Goal: Transaction & Acquisition: Book appointment/travel/reservation

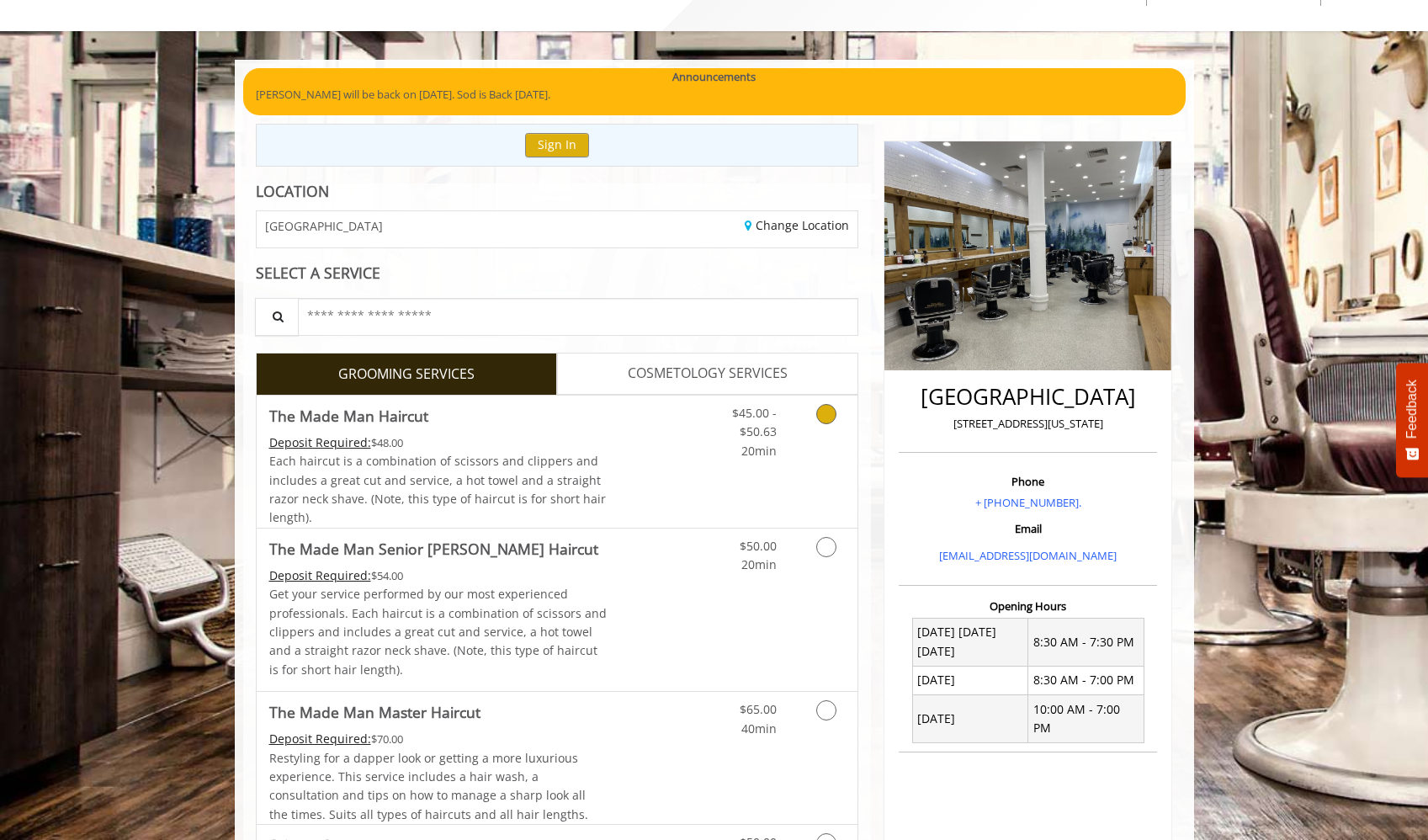
click at [816, 427] on link "Grooming services" at bounding box center [823, 427] width 43 height 64
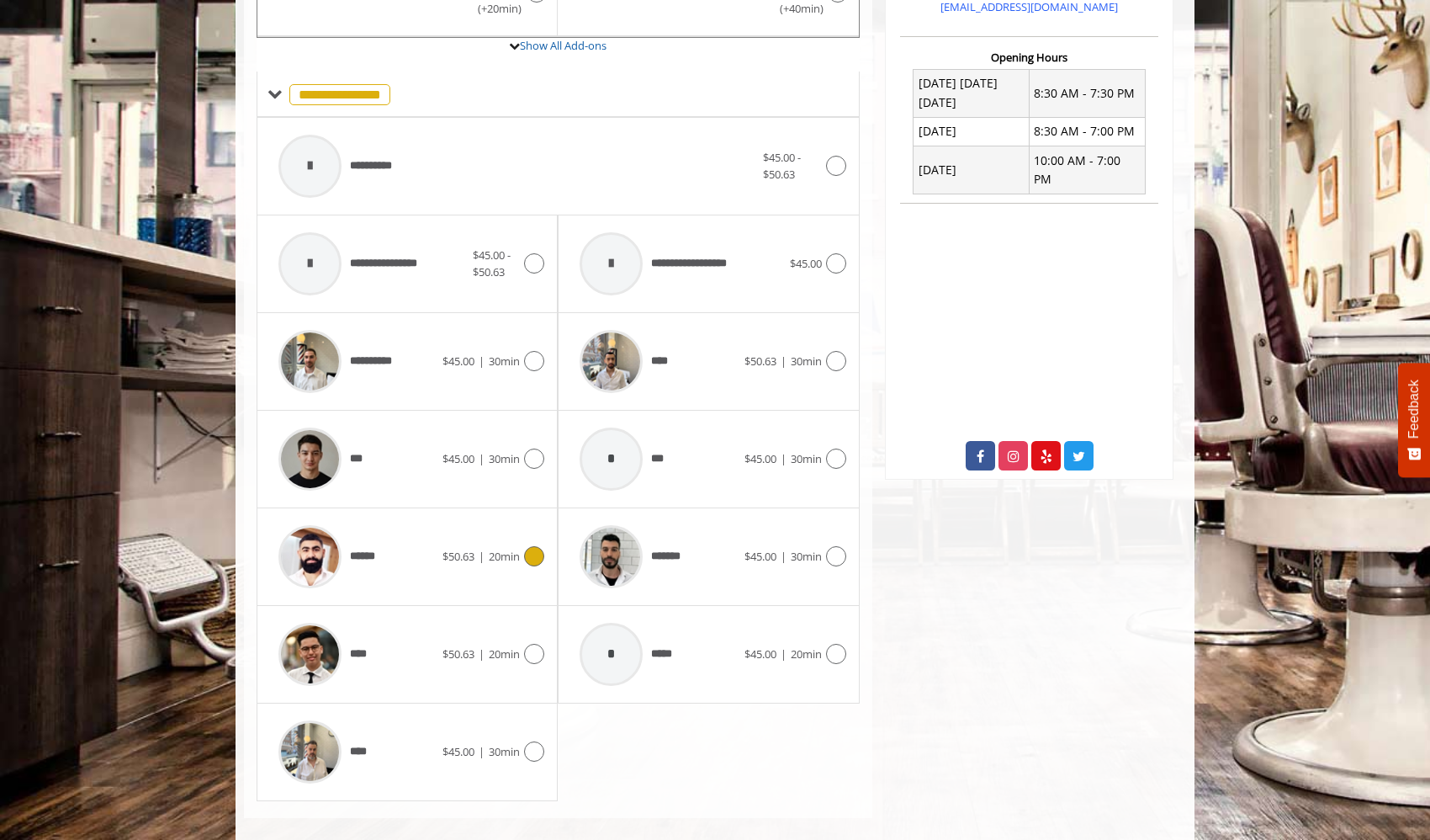
scroll to position [628, 0]
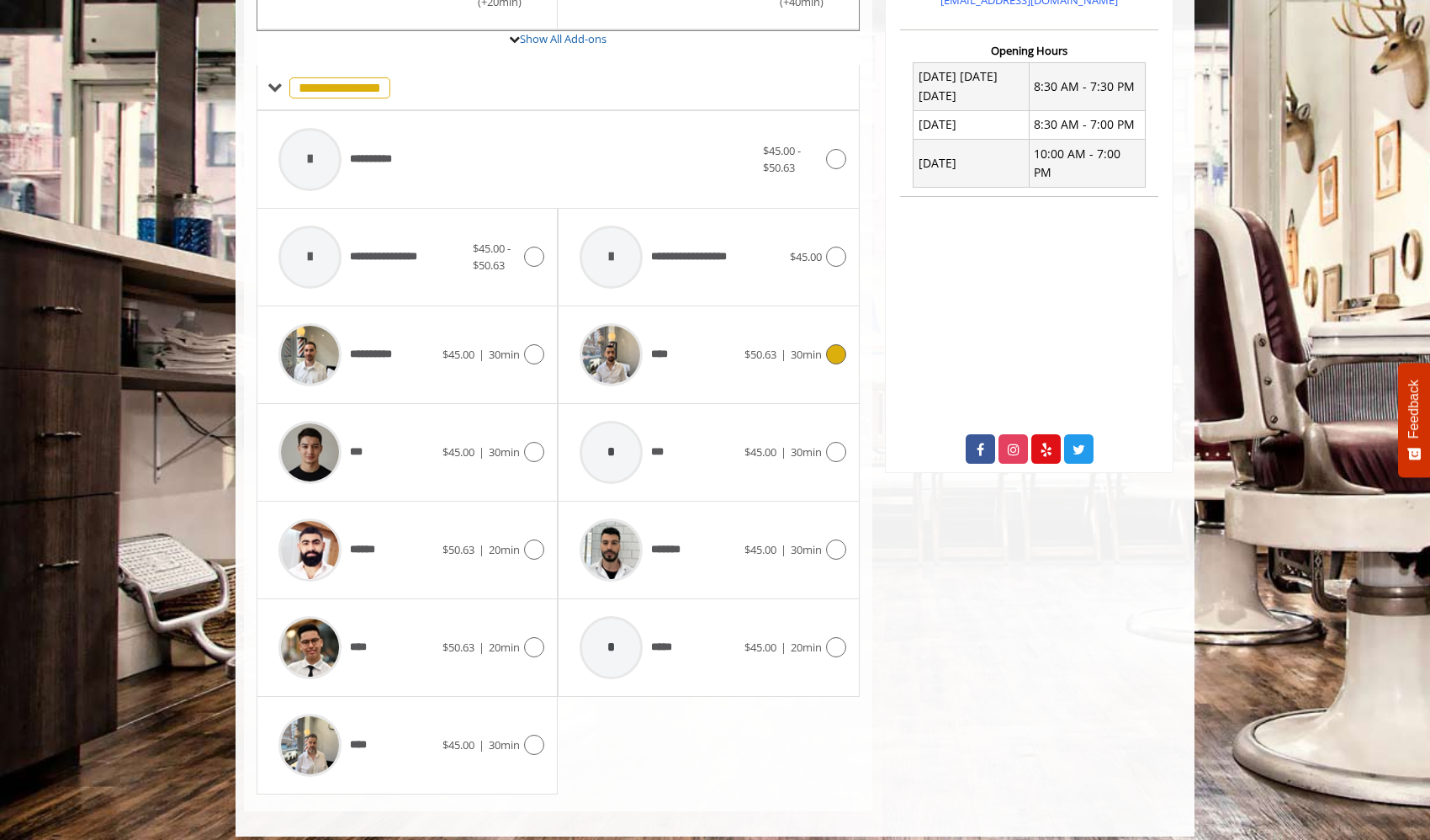
click at [825, 365] on div "**** $50.63 | 30min" at bounding box center [708, 354] width 274 height 80
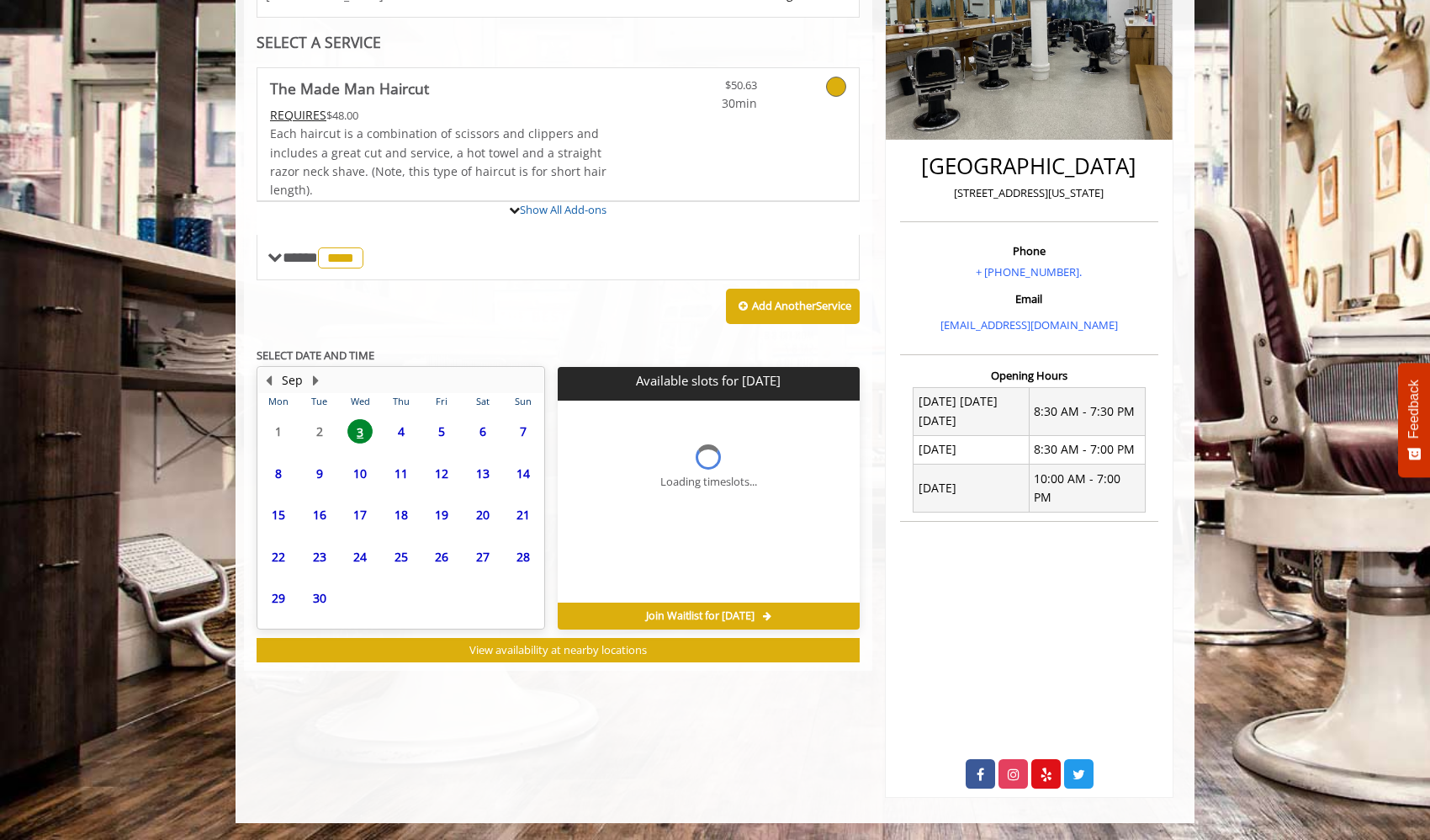
scroll to position [331, 0]
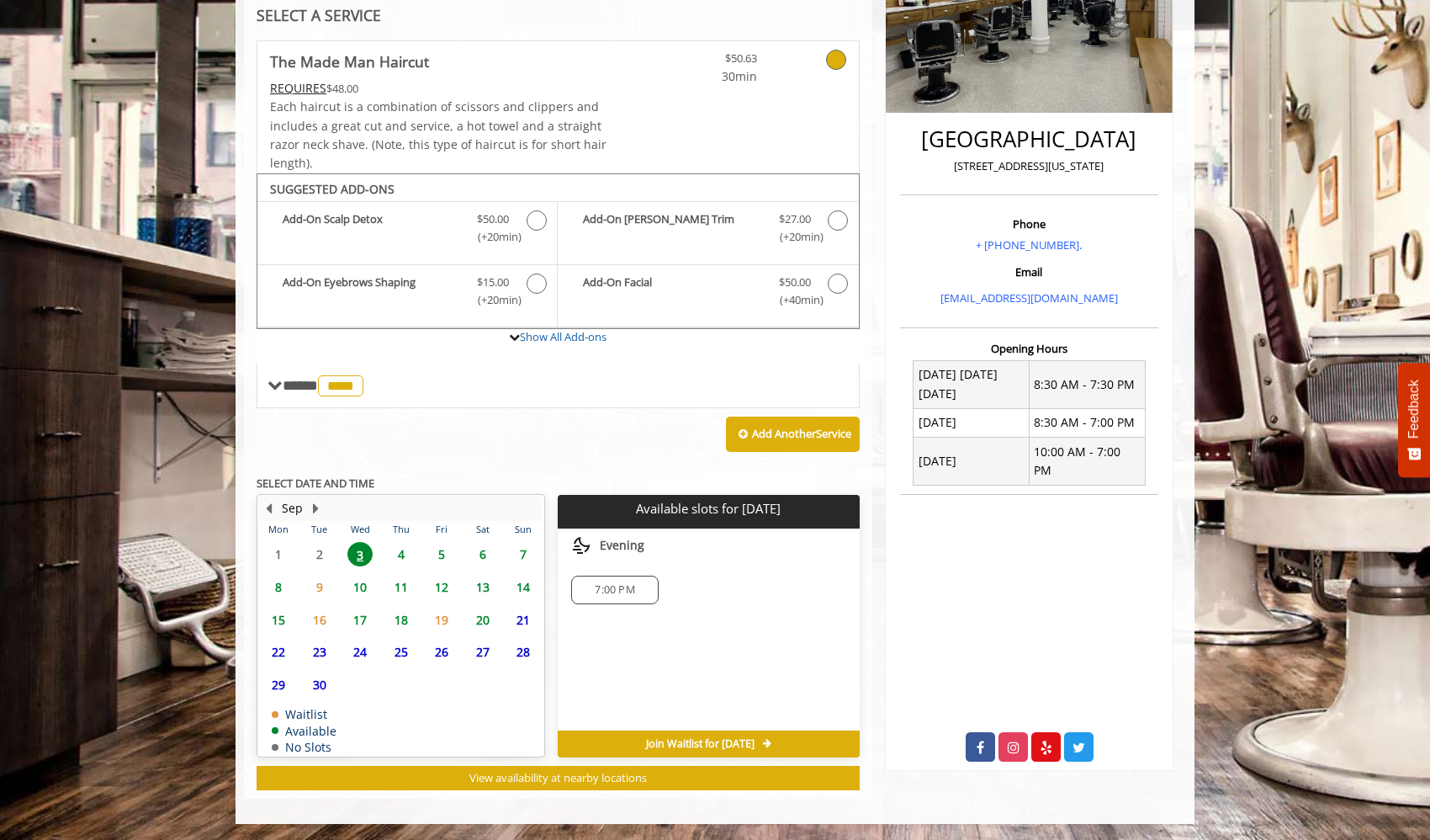
click at [405, 557] on span "4" at bounding box center [401, 553] width 25 height 24
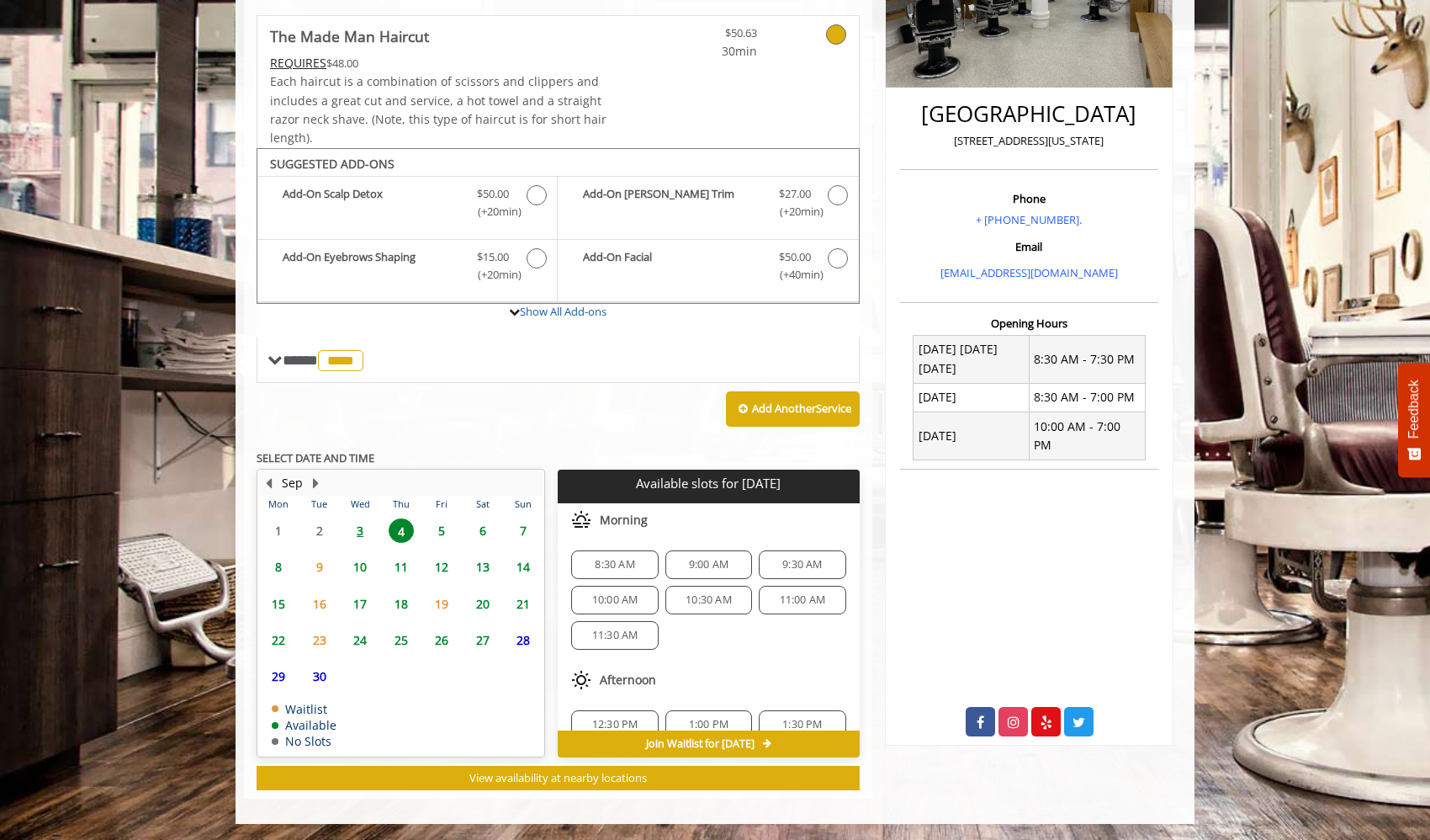
scroll to position [217, 0]
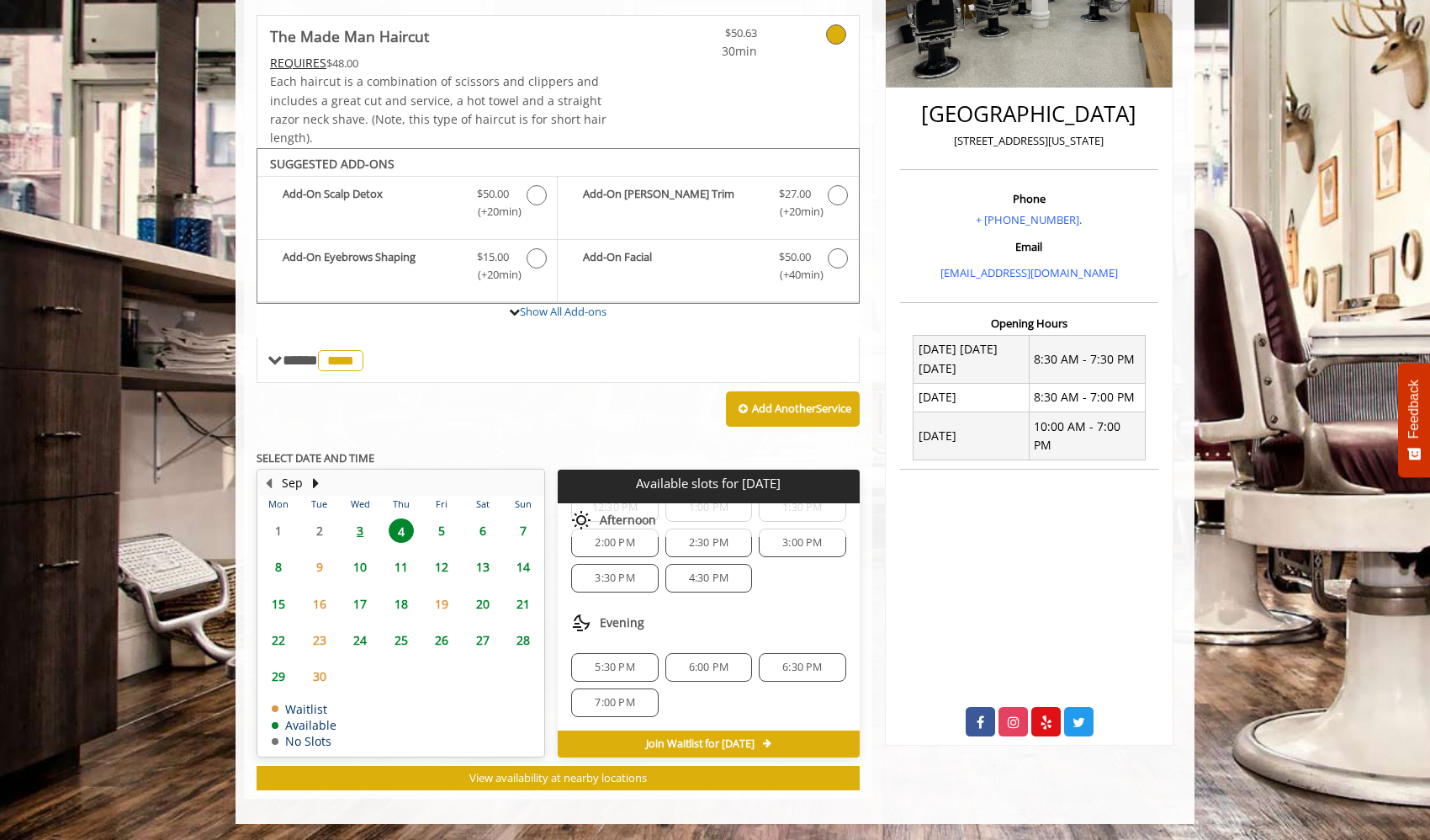
click at [714, 665] on span "6:00 PM" at bounding box center [708, 667] width 39 height 13
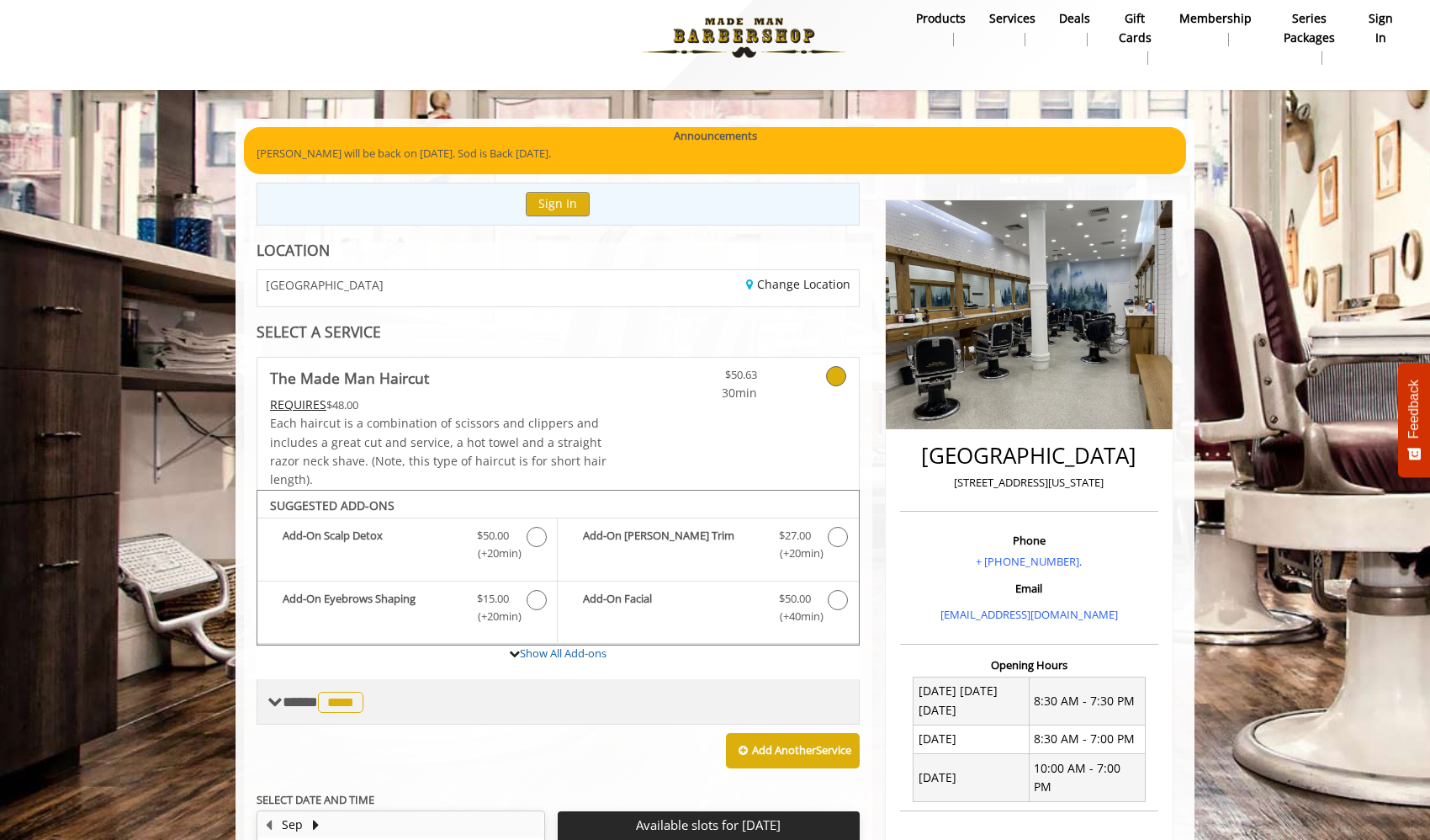
scroll to position [13, 0]
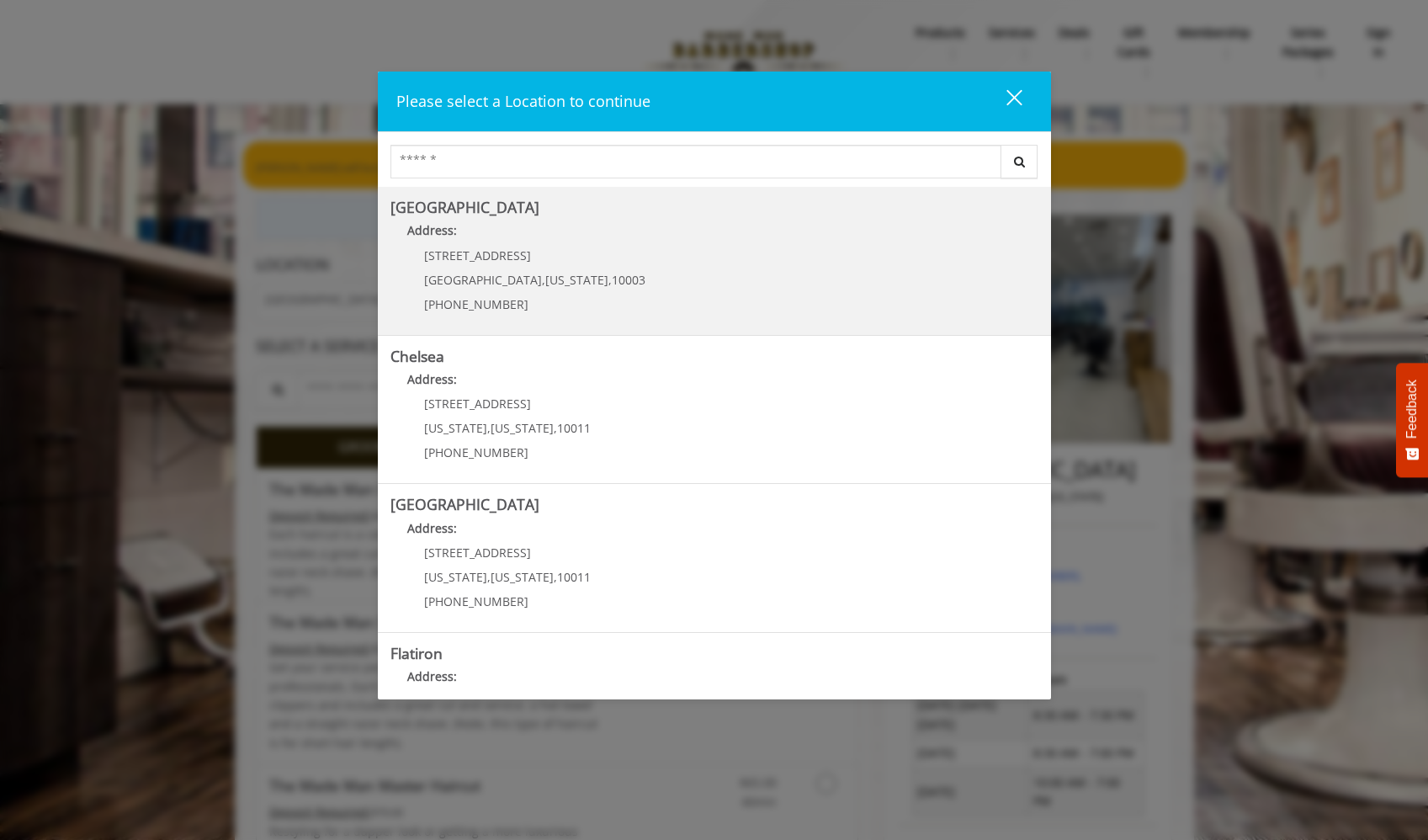
click at [549, 246] on Village "Address:" at bounding box center [714, 235] width 648 height 27
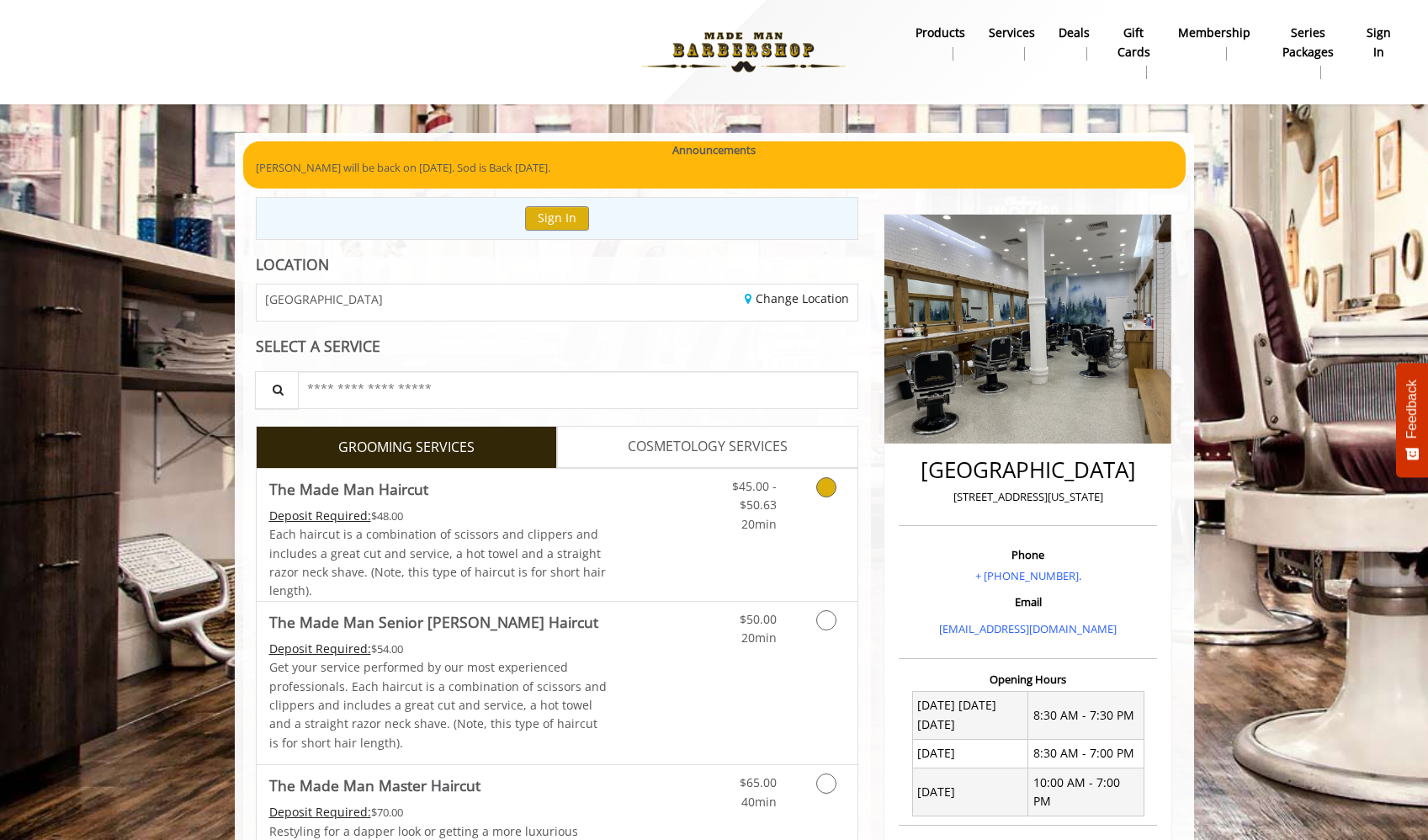
click at [754, 495] on link "$45.00 - $50.63 20min" at bounding box center [741, 500] width 70 height 64
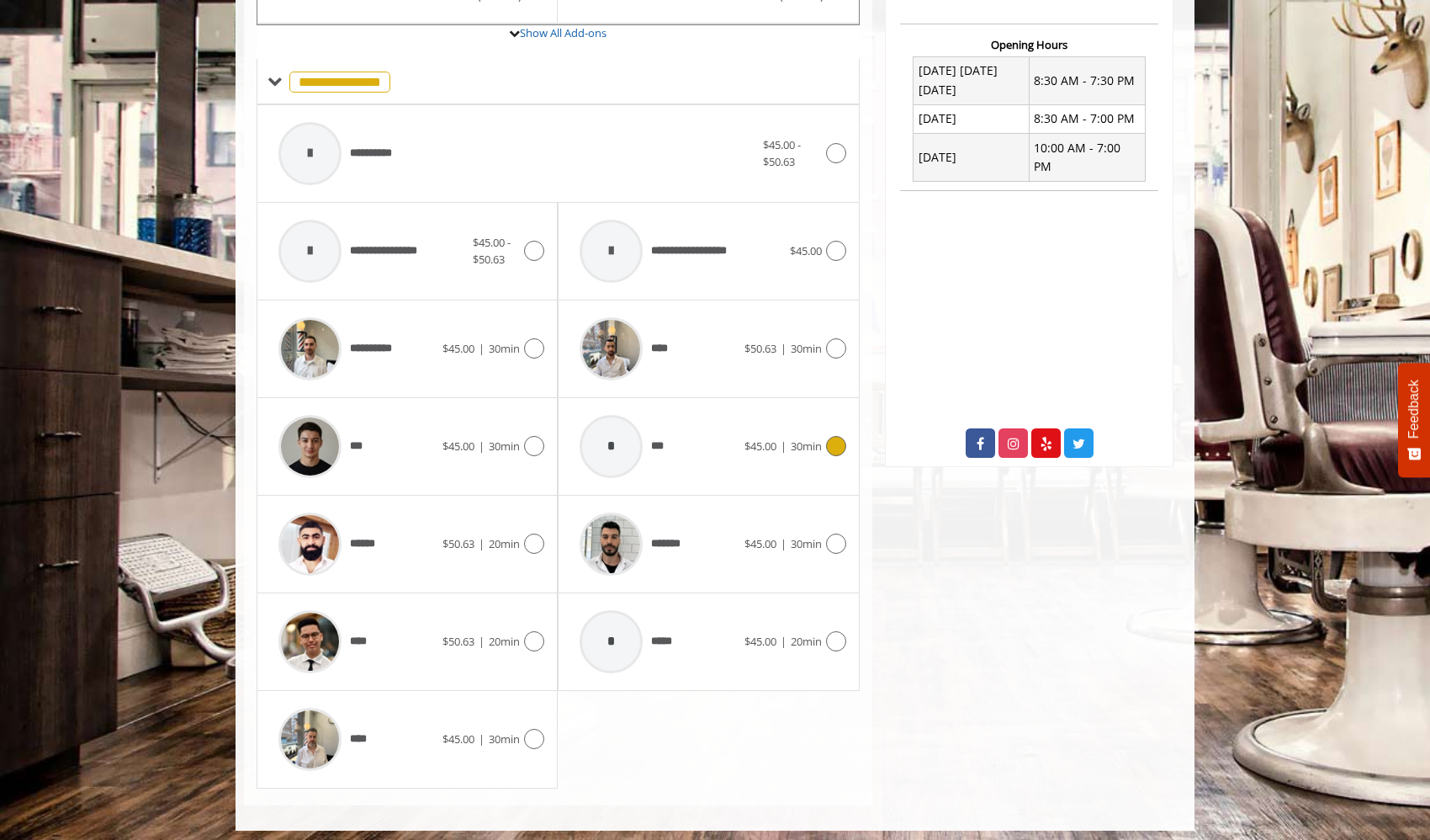
scroll to position [640, 0]
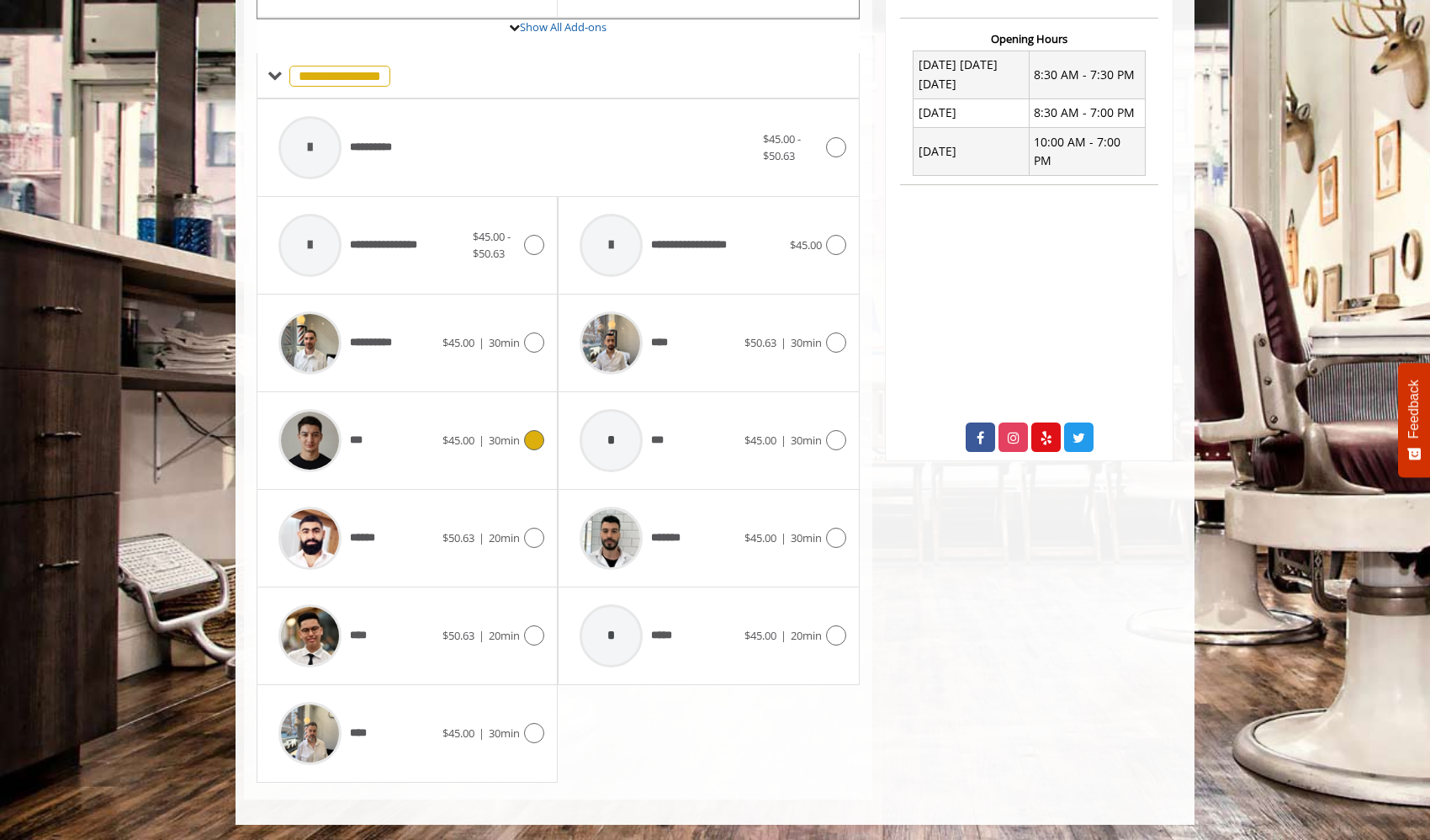
click at [371, 432] on div "***" at bounding box center [356, 440] width 172 height 80
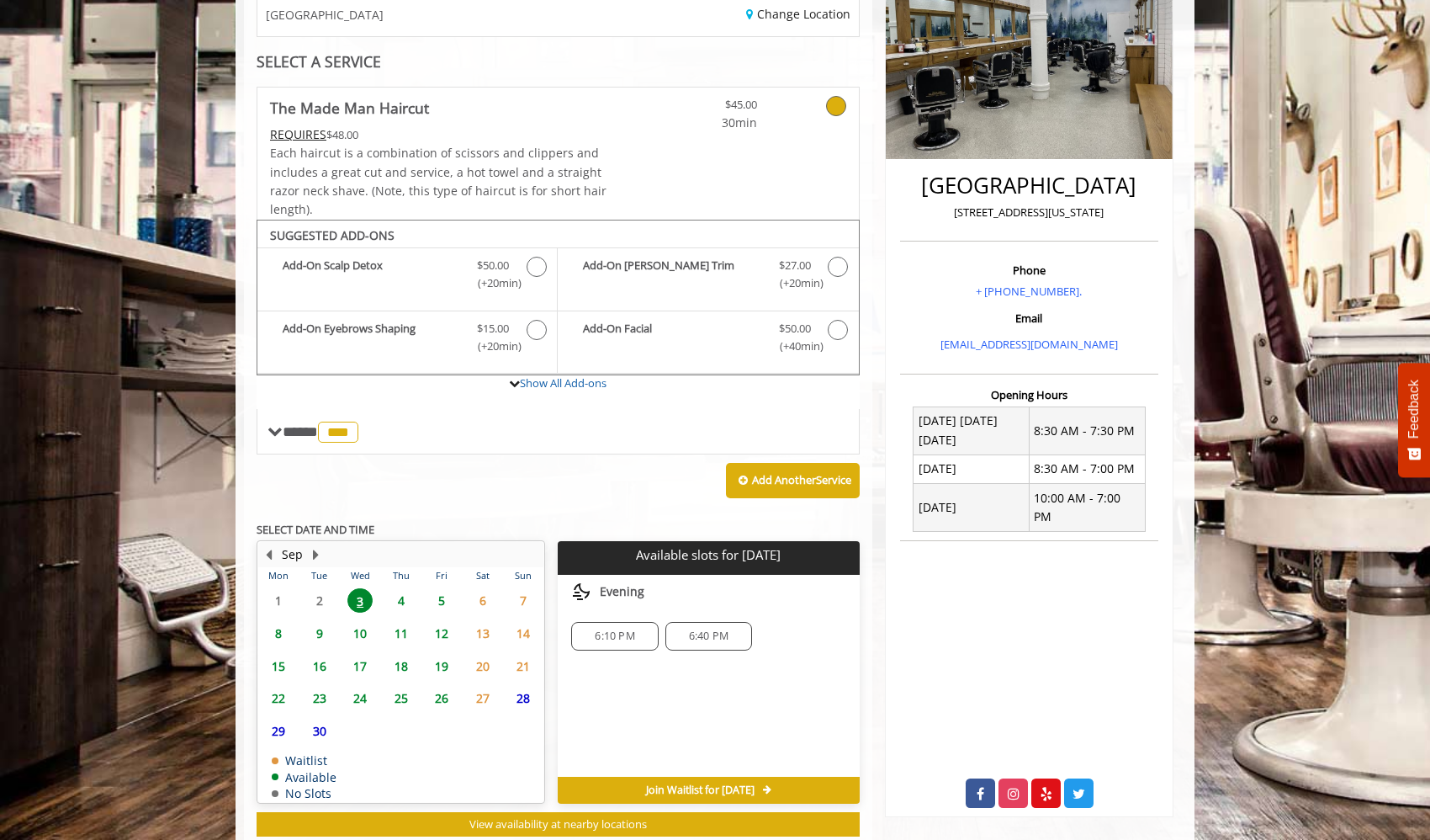
scroll to position [331, 0]
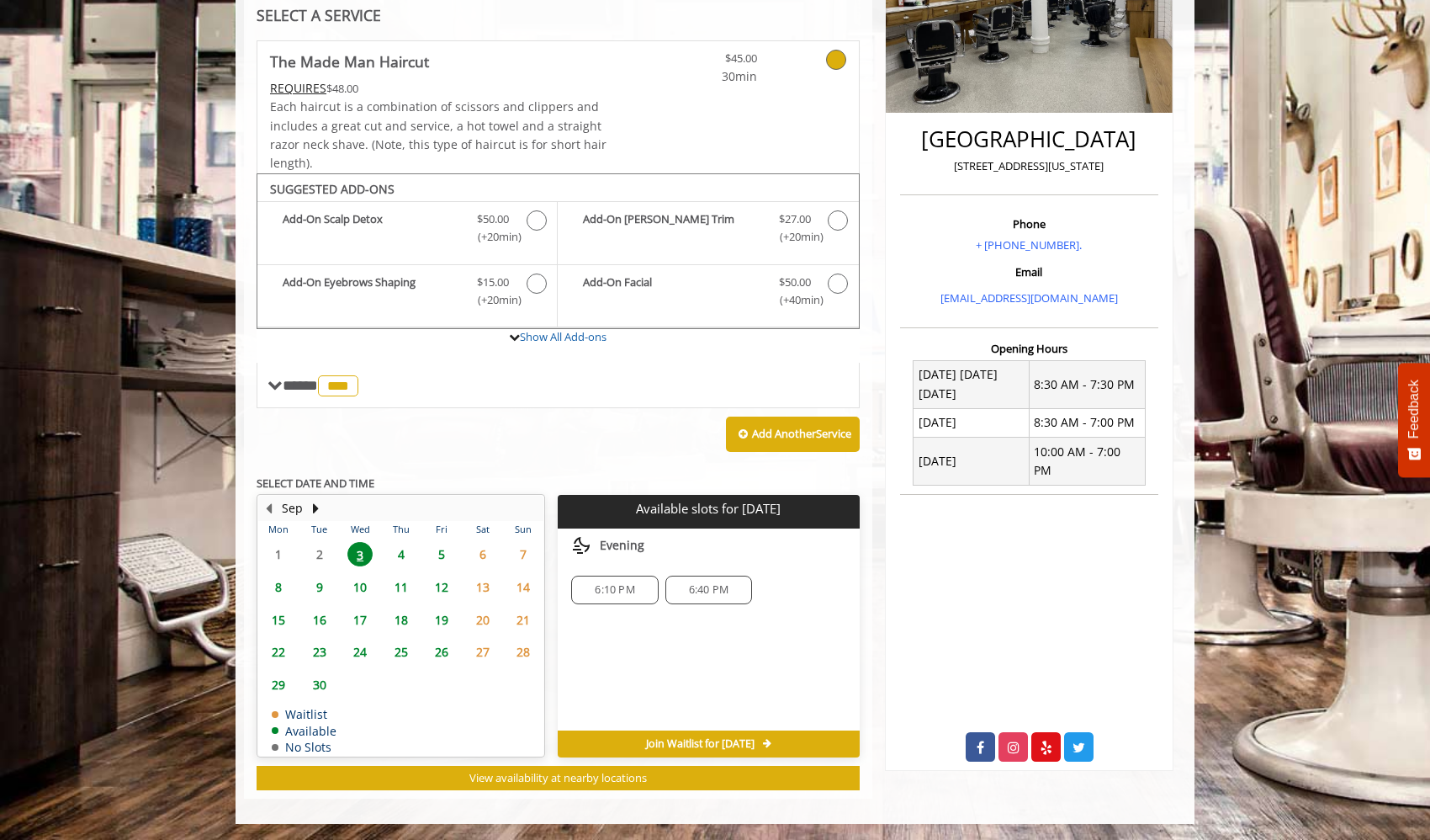
click at [400, 548] on span "4" at bounding box center [401, 553] width 25 height 24
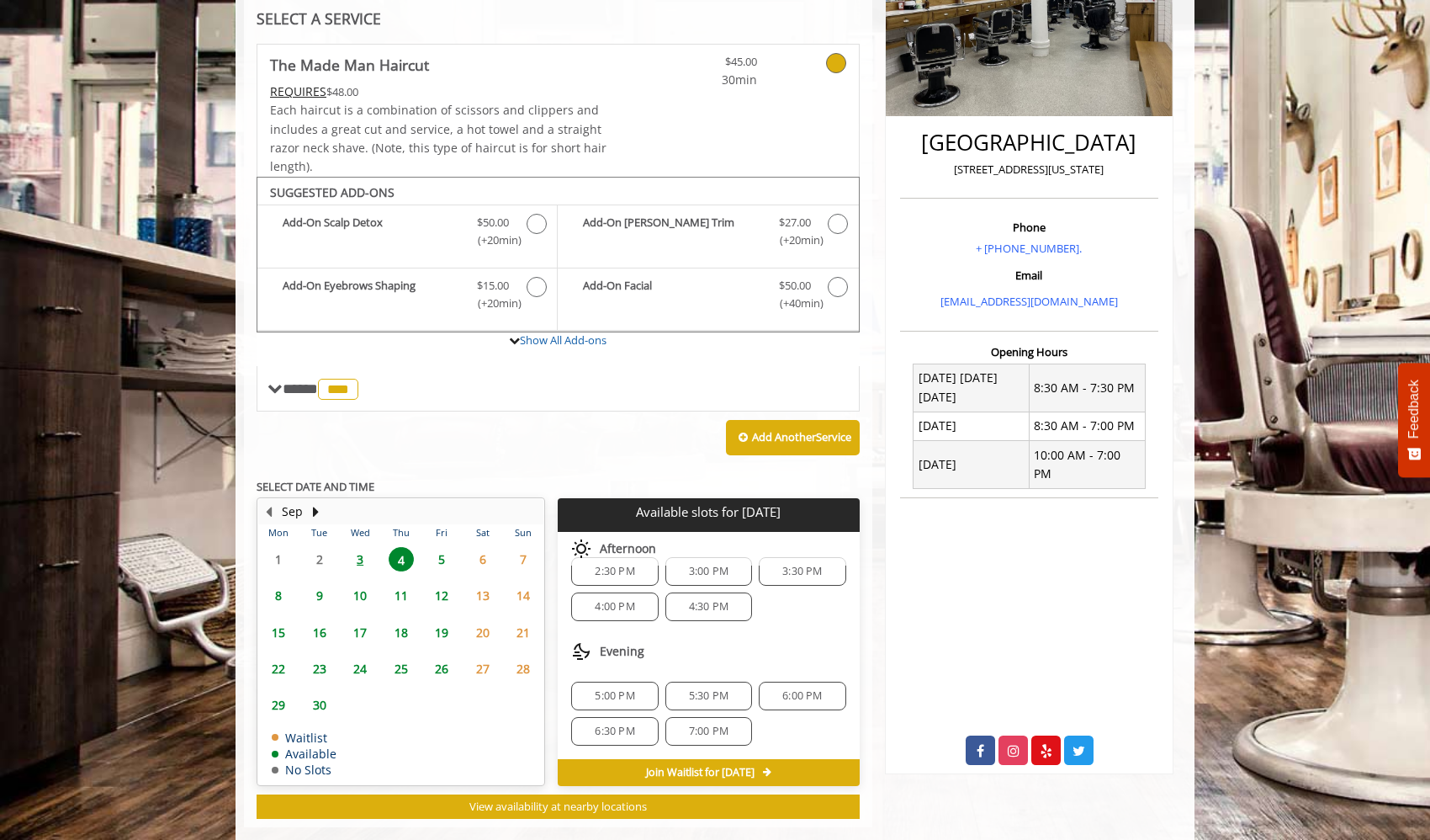
scroll to position [316, 0]
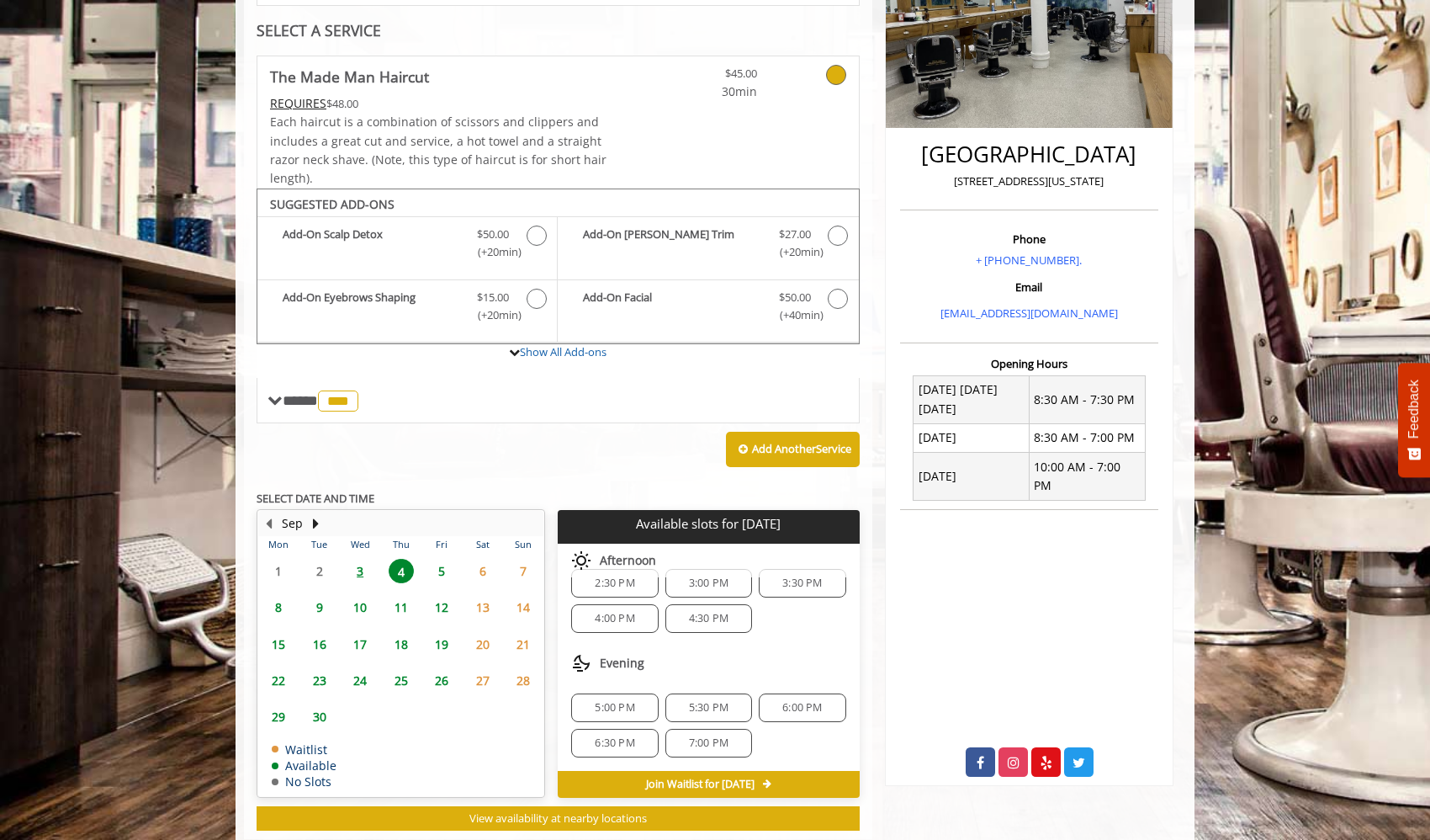
click at [319, 609] on span "9" at bounding box center [319, 606] width 25 height 24
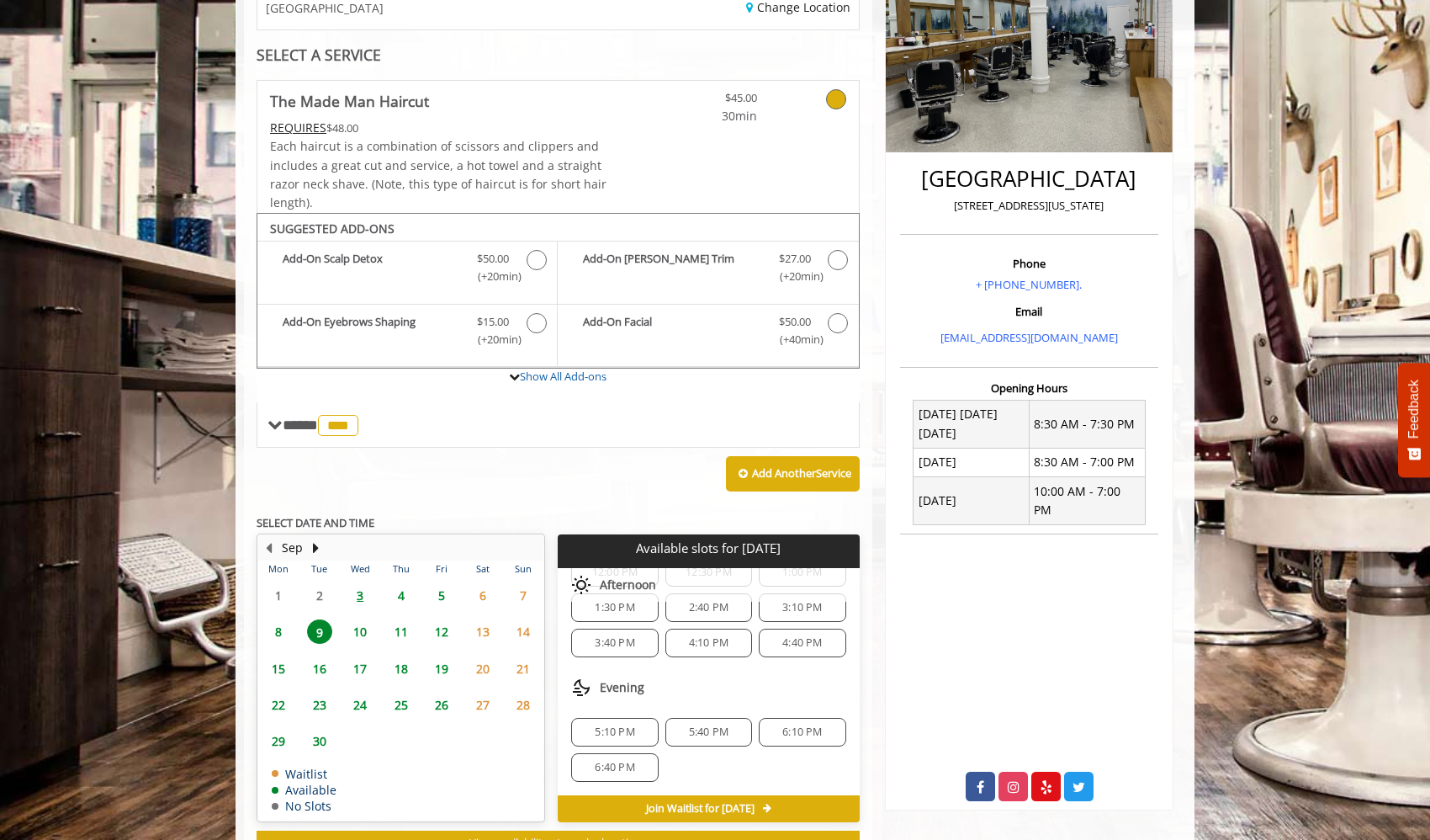
scroll to position [298, 0]
